Goal: Use online tool/utility: Utilize a website feature to perform a specific function

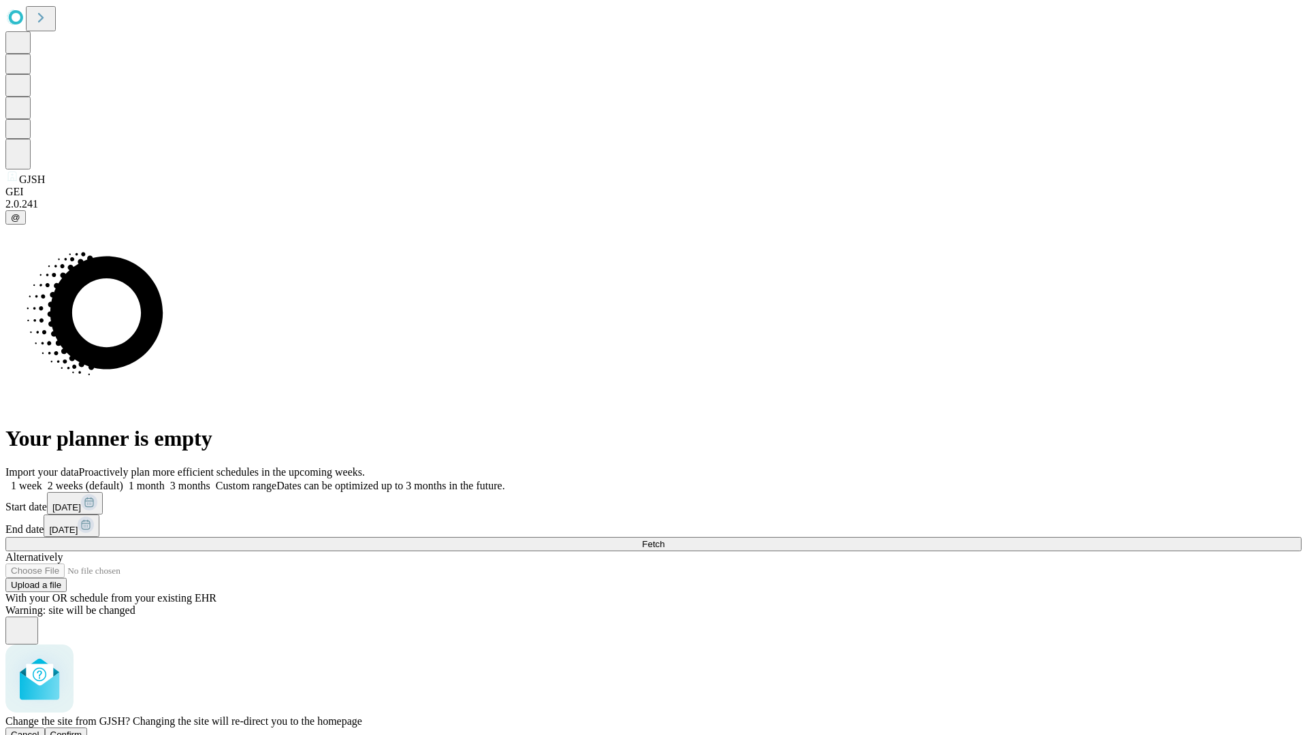
click at [82, 730] on span "Confirm" at bounding box center [66, 735] width 32 height 10
click at [165, 480] on label "1 month" at bounding box center [144, 486] width 42 height 12
click at [664, 539] on span "Fetch" at bounding box center [653, 544] width 22 height 10
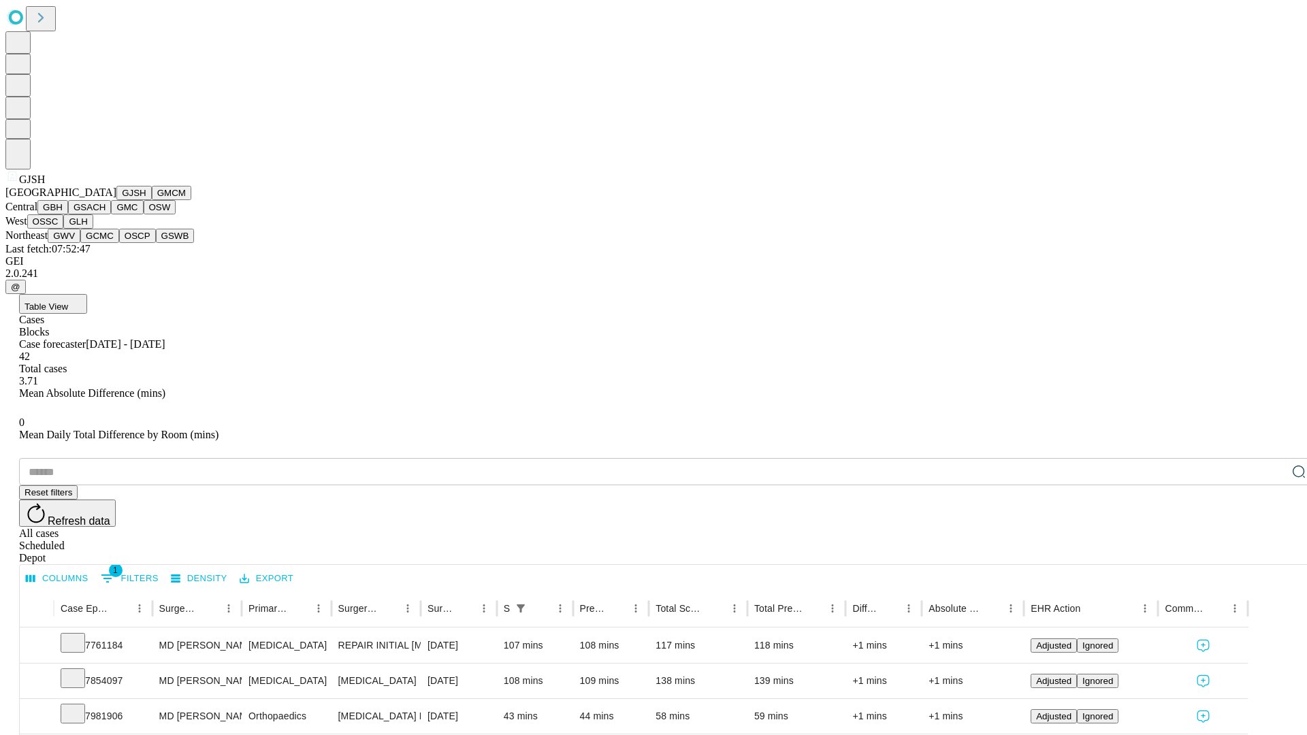
click at [152, 200] on button "GMCM" at bounding box center [171, 193] width 39 height 14
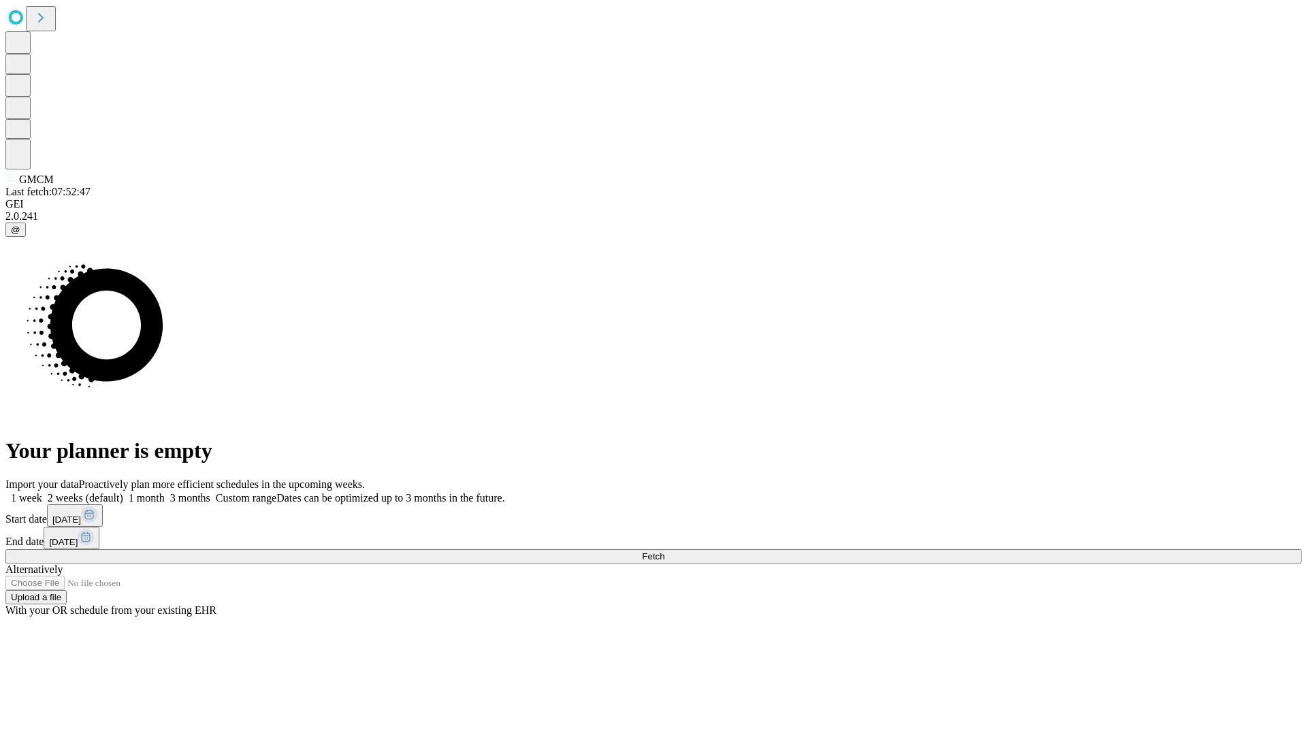
click at [165, 492] on label "1 month" at bounding box center [144, 498] width 42 height 12
click at [664, 551] on span "Fetch" at bounding box center [653, 556] width 22 height 10
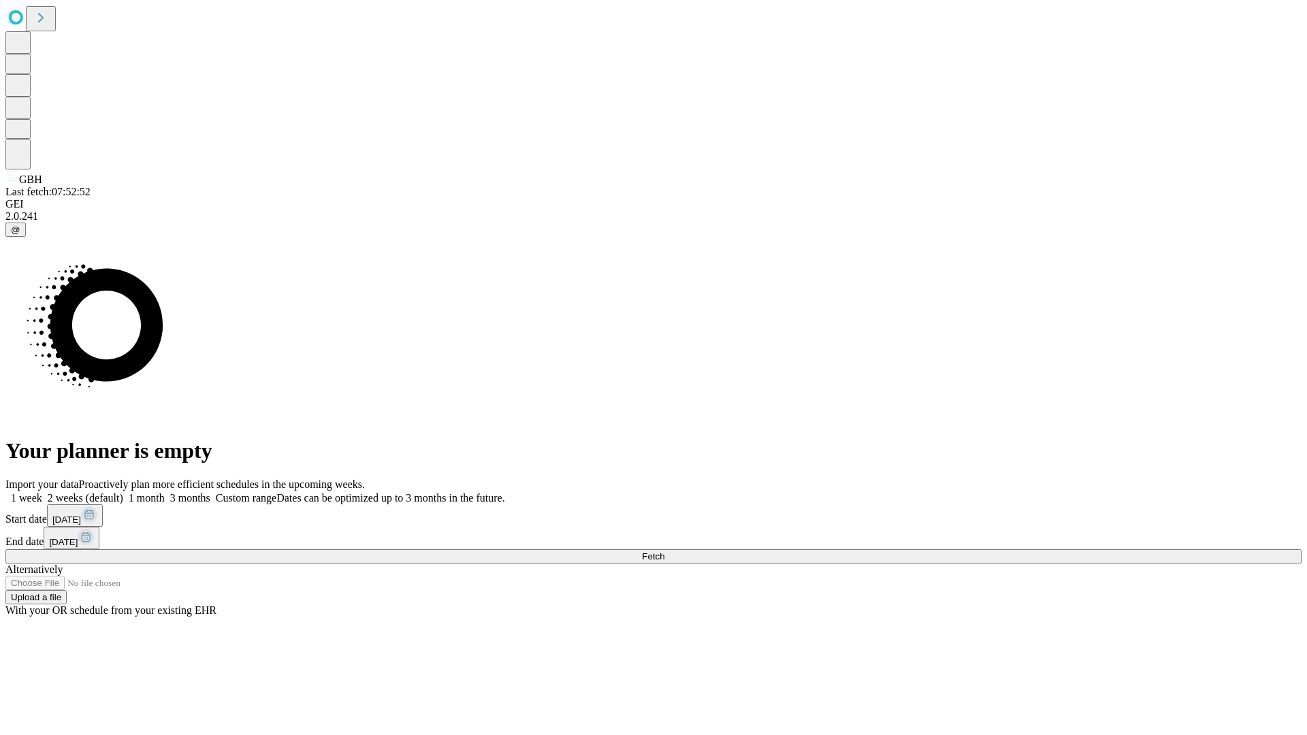
click at [165, 492] on label "1 month" at bounding box center [144, 498] width 42 height 12
click at [664, 551] on span "Fetch" at bounding box center [653, 556] width 22 height 10
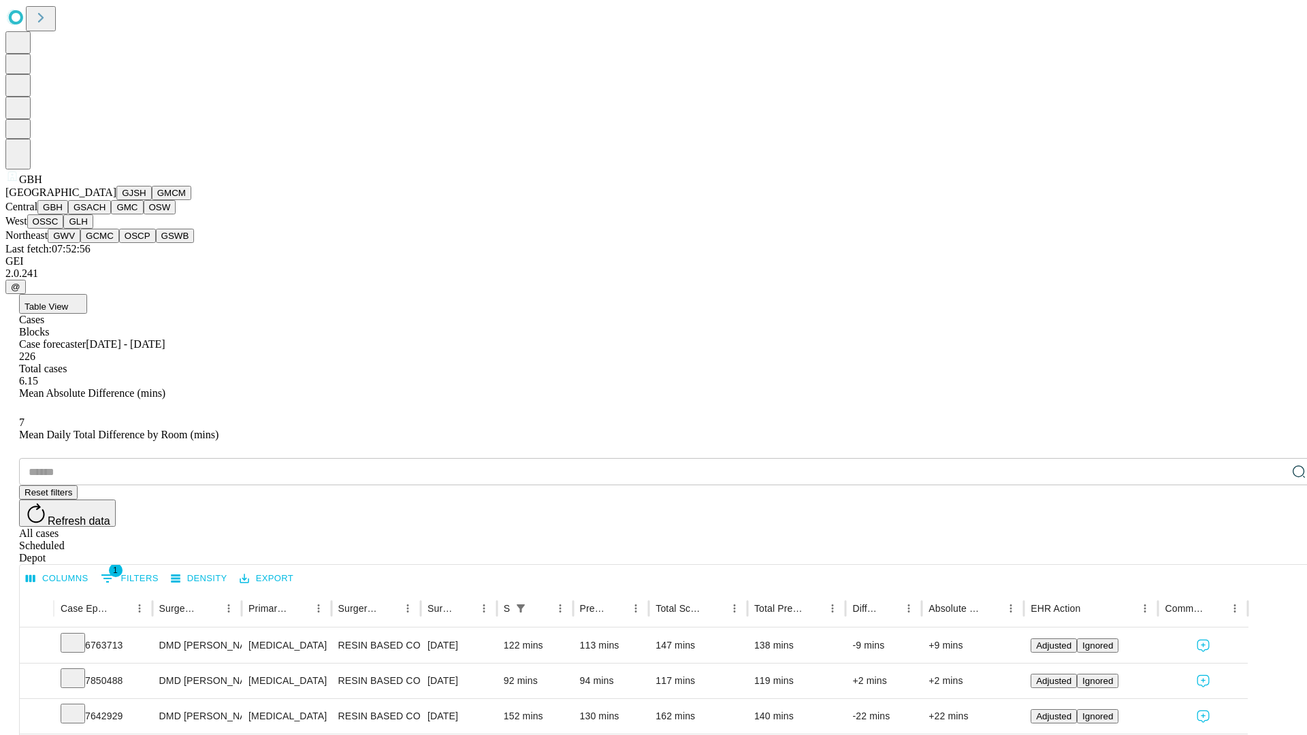
click at [105, 214] on button "GSACH" at bounding box center [89, 207] width 43 height 14
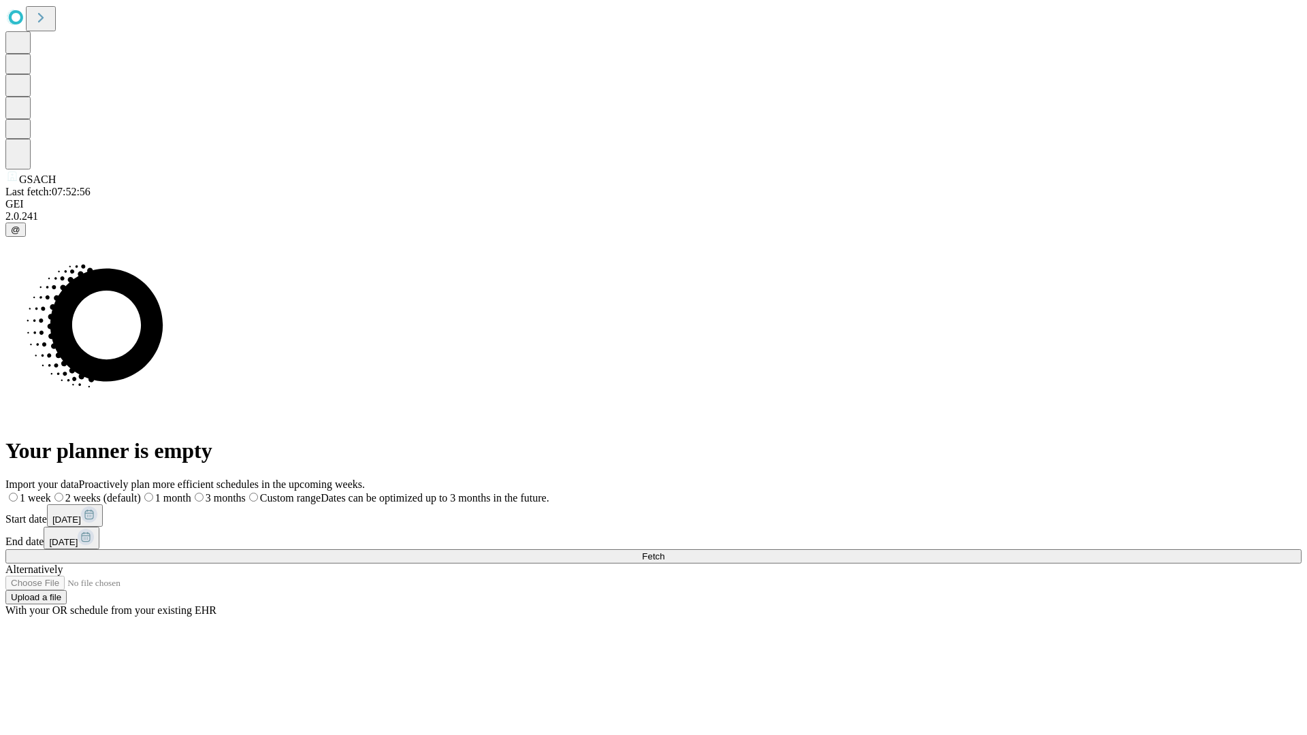
click at [191, 492] on label "1 month" at bounding box center [166, 498] width 50 height 12
click at [664, 551] on span "Fetch" at bounding box center [653, 556] width 22 height 10
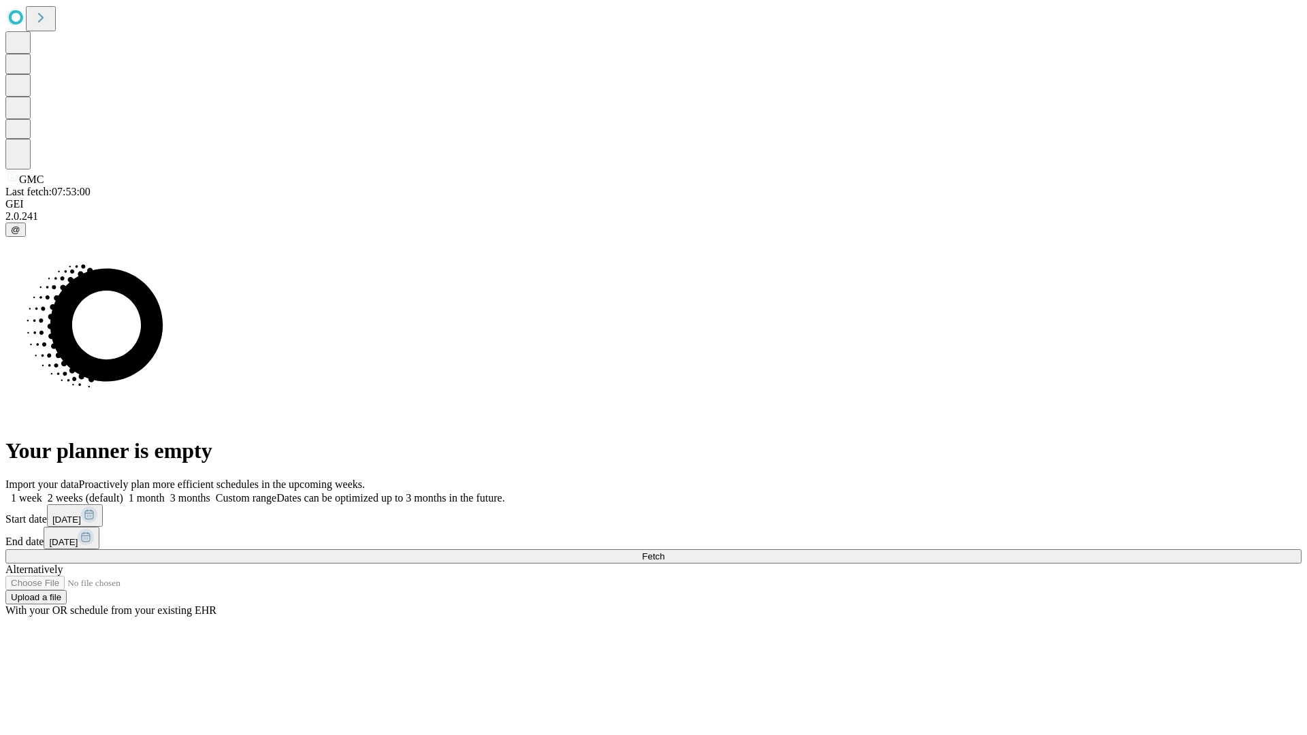
click at [165, 492] on label "1 month" at bounding box center [144, 498] width 42 height 12
click at [664, 551] on span "Fetch" at bounding box center [653, 556] width 22 height 10
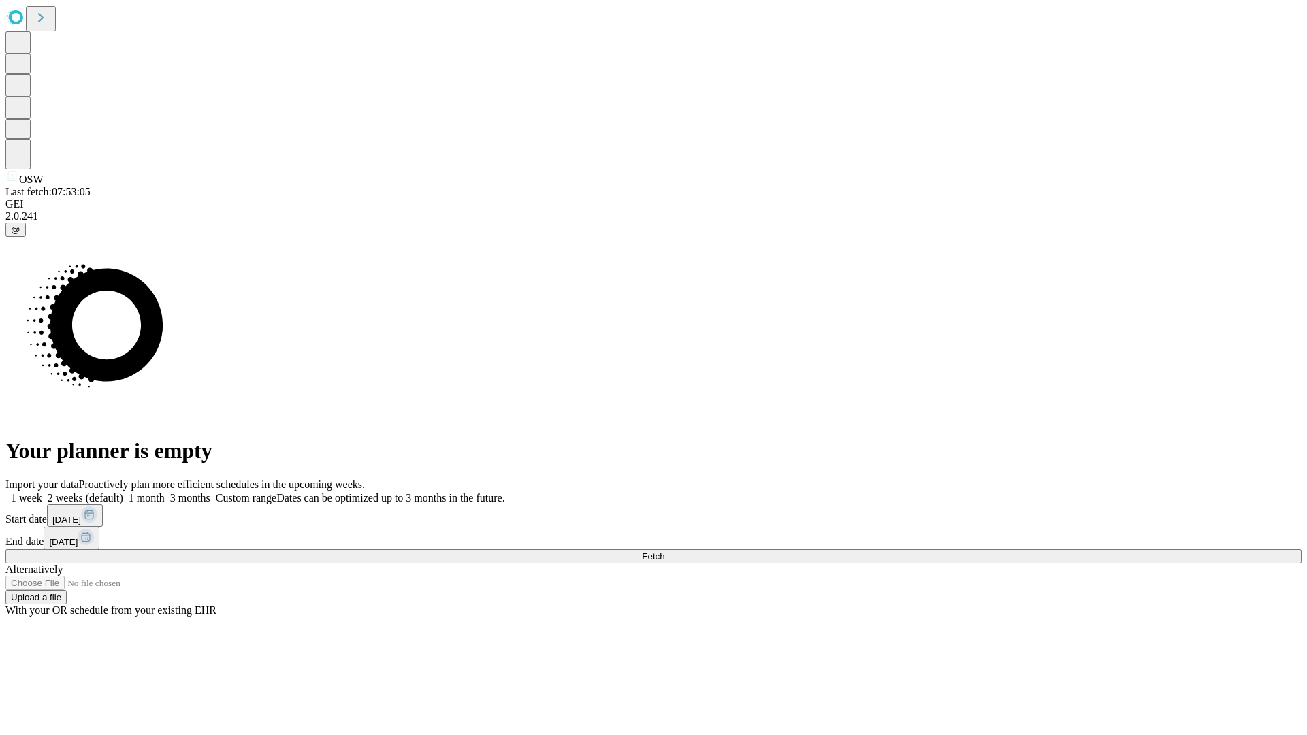
click at [165, 492] on label "1 month" at bounding box center [144, 498] width 42 height 12
click at [664, 551] on span "Fetch" at bounding box center [653, 556] width 22 height 10
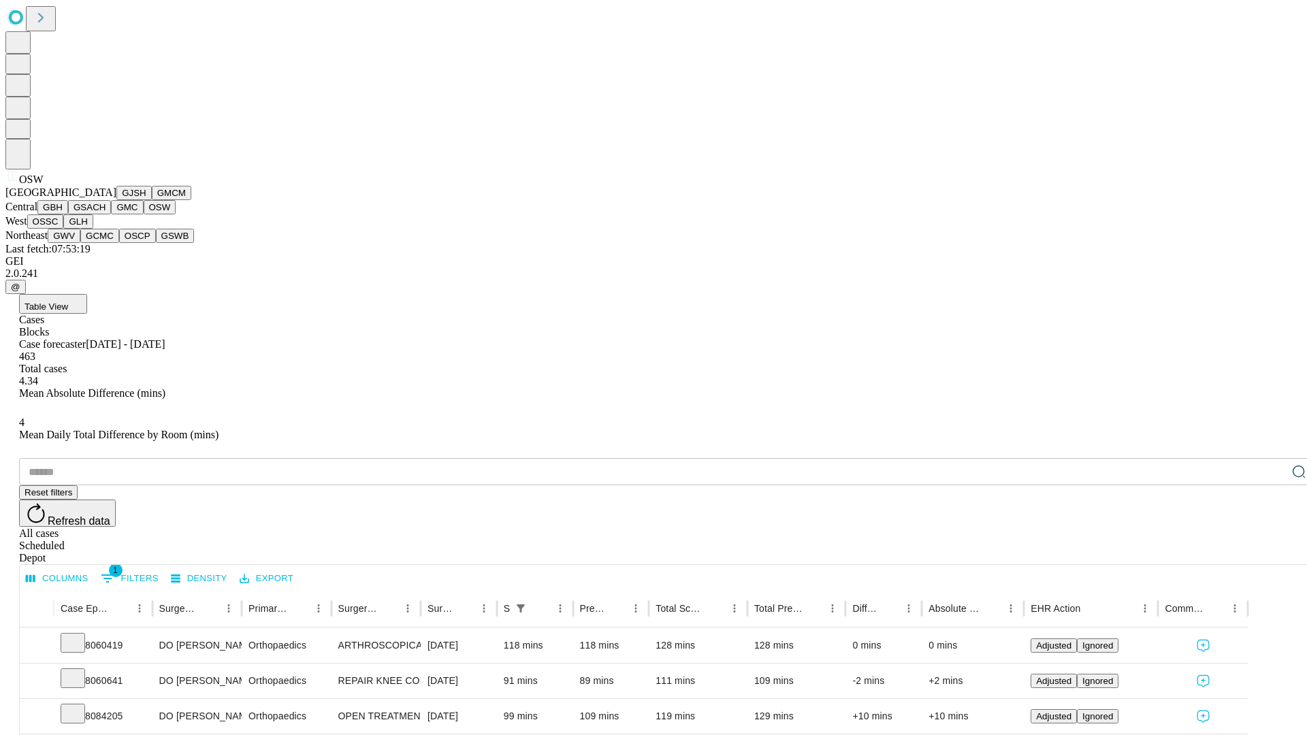
click at [64, 229] on button "OSSC" at bounding box center [45, 221] width 37 height 14
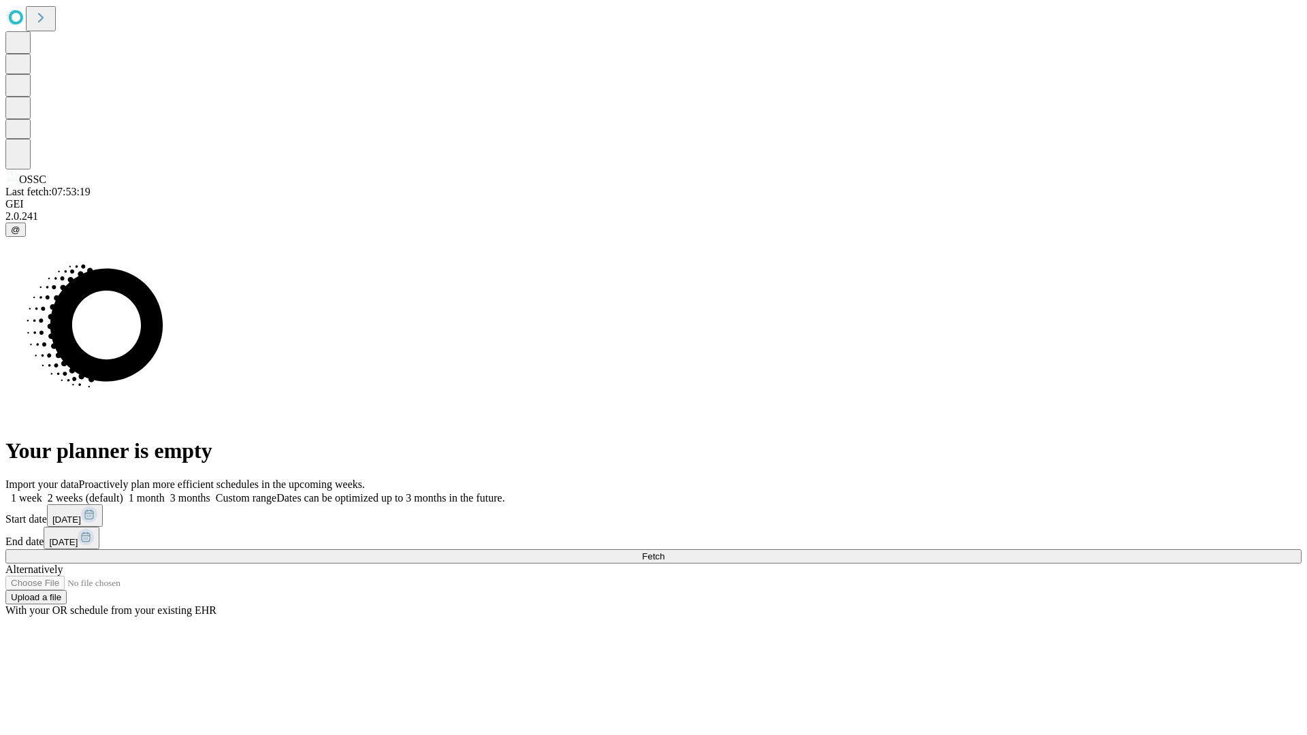
click at [165, 492] on label "1 month" at bounding box center [144, 498] width 42 height 12
click at [664, 551] on span "Fetch" at bounding box center [653, 556] width 22 height 10
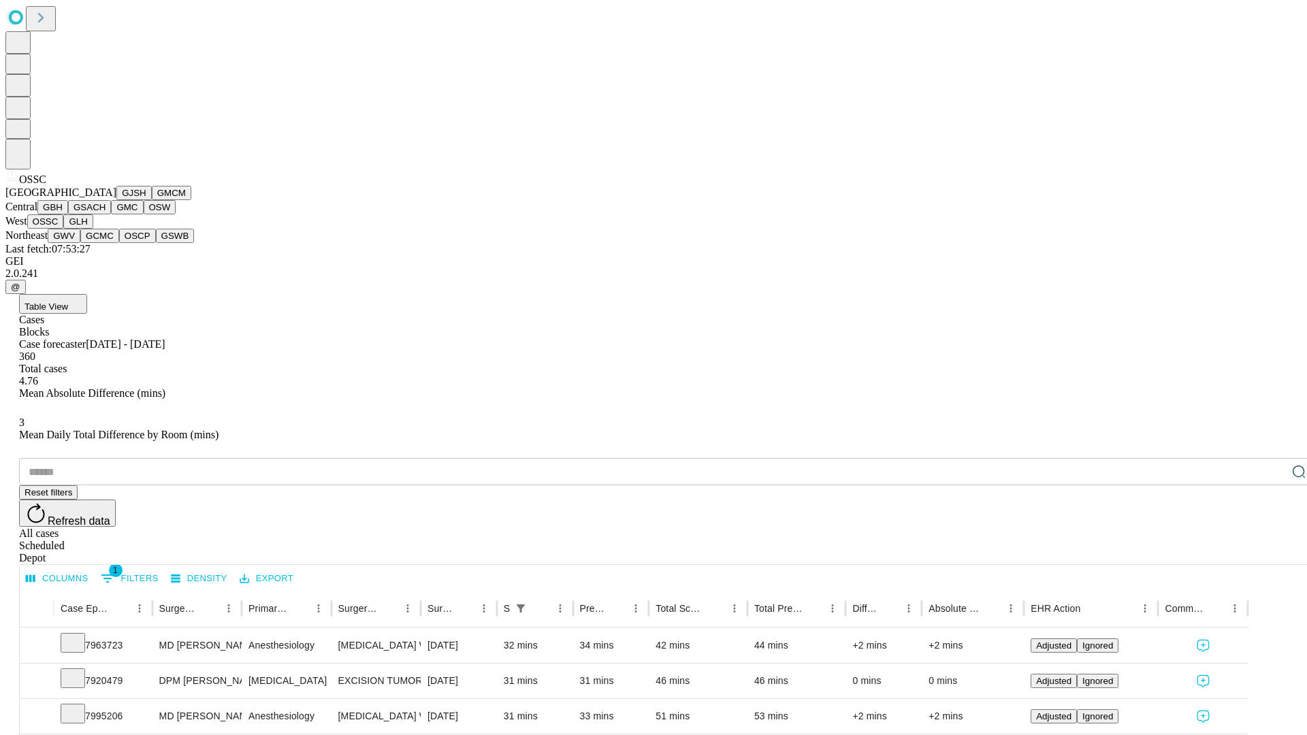
click at [93, 229] on button "GLH" at bounding box center [77, 221] width 29 height 14
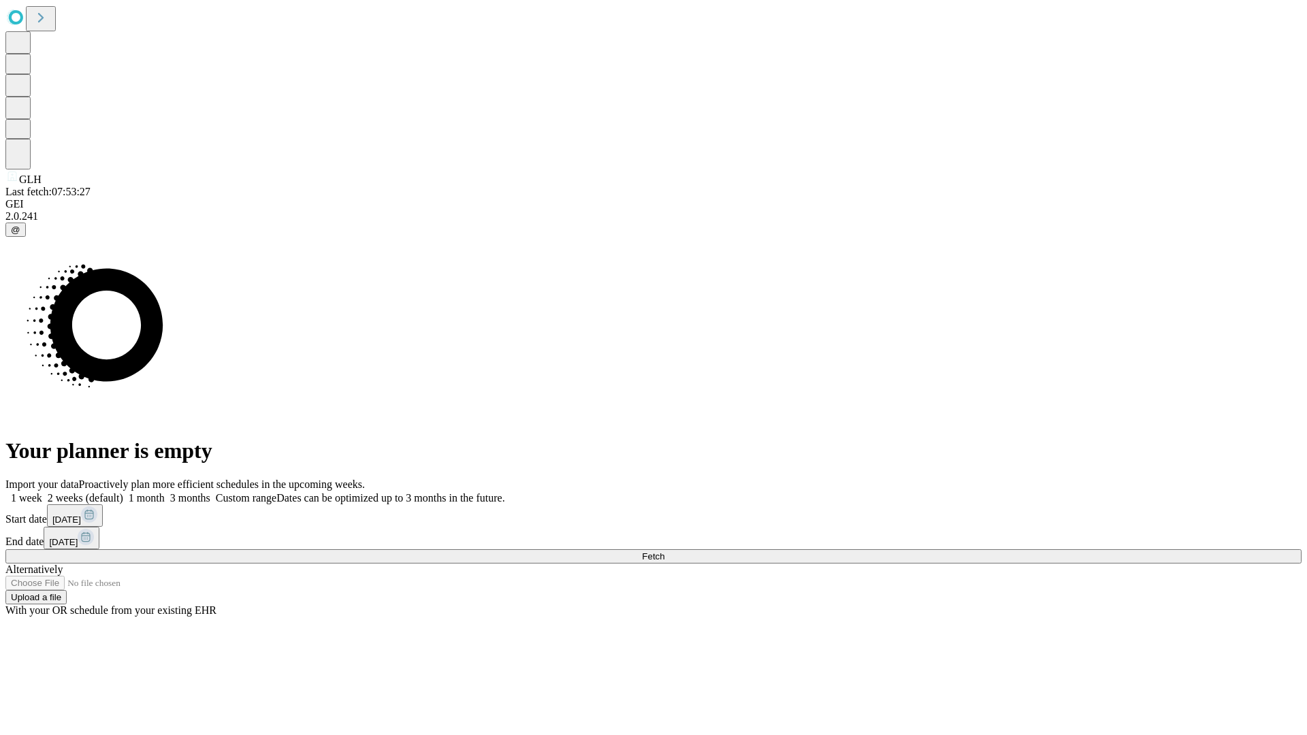
click at [165, 492] on label "1 month" at bounding box center [144, 498] width 42 height 12
click at [664, 551] on span "Fetch" at bounding box center [653, 556] width 22 height 10
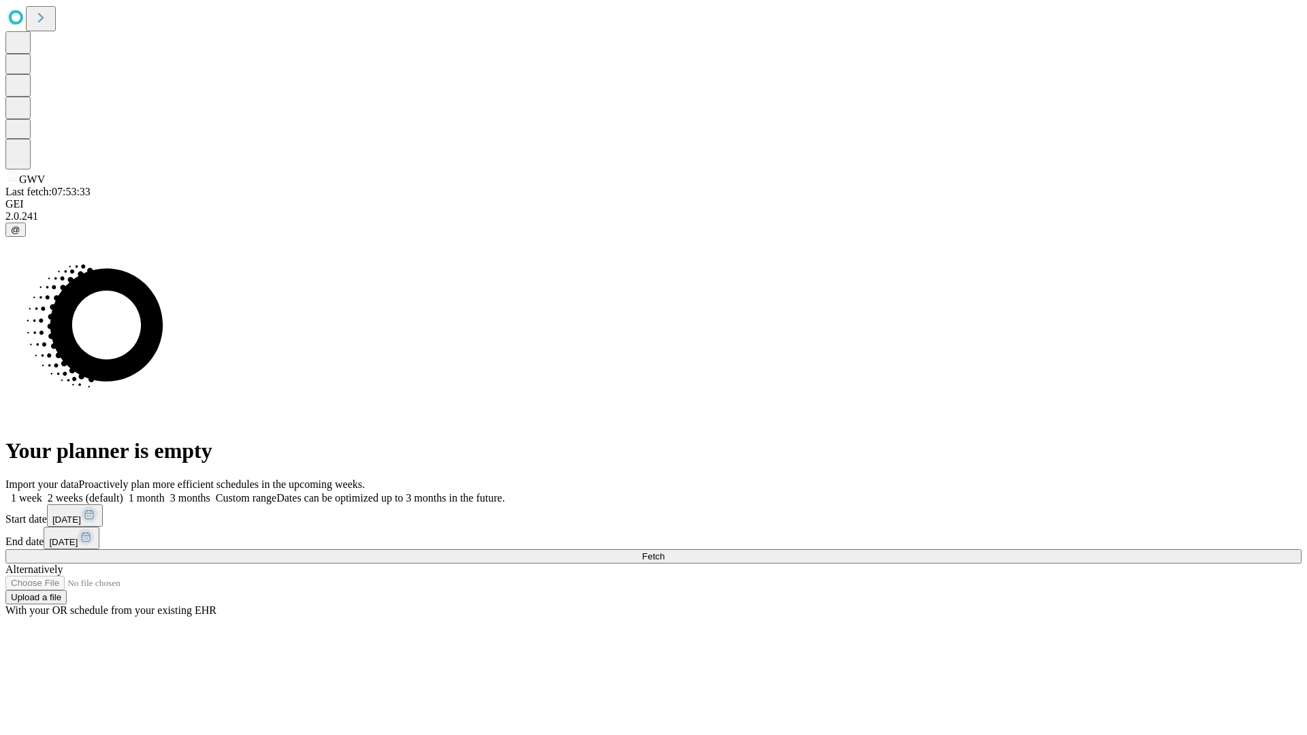
click at [165, 492] on label "1 month" at bounding box center [144, 498] width 42 height 12
click at [664, 551] on span "Fetch" at bounding box center [653, 556] width 22 height 10
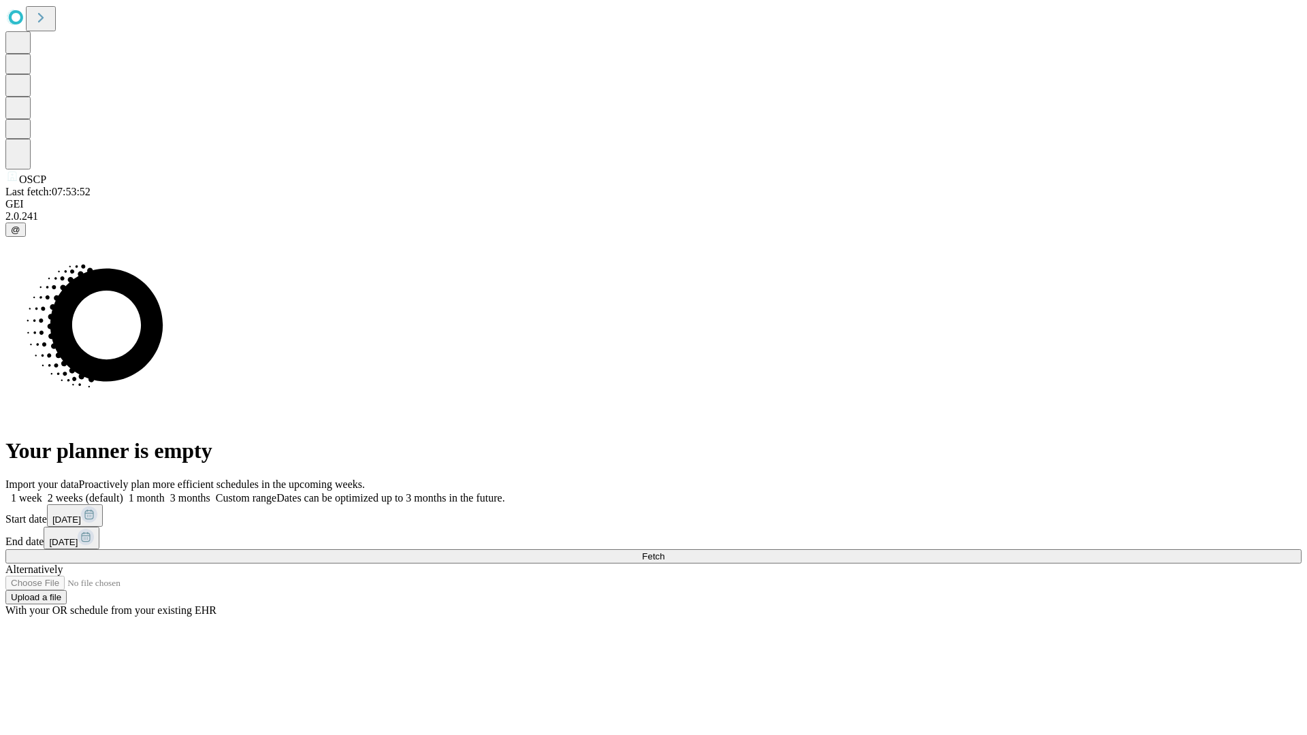
click at [165, 492] on label "1 month" at bounding box center [144, 498] width 42 height 12
click at [664, 551] on span "Fetch" at bounding box center [653, 556] width 22 height 10
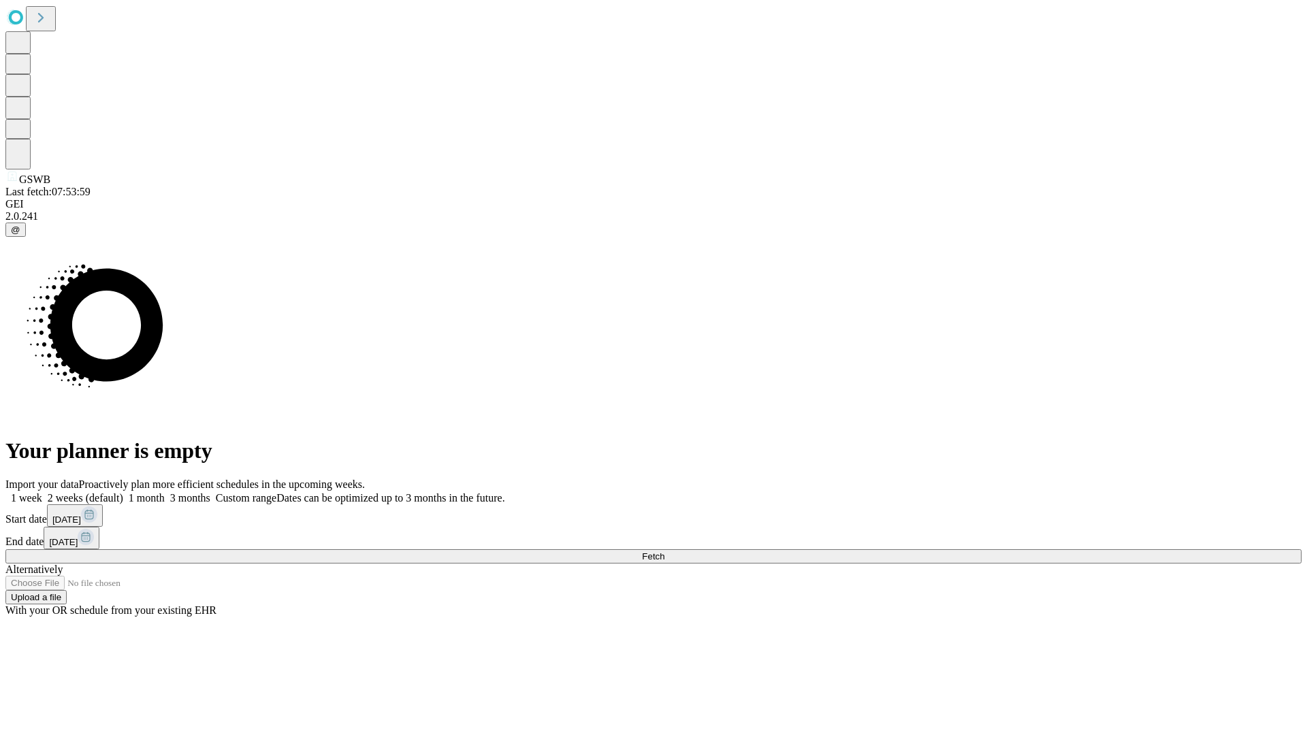
click at [165, 492] on label "1 month" at bounding box center [144, 498] width 42 height 12
click at [664, 551] on span "Fetch" at bounding box center [653, 556] width 22 height 10
